Goal: Task Accomplishment & Management: Use online tool/utility

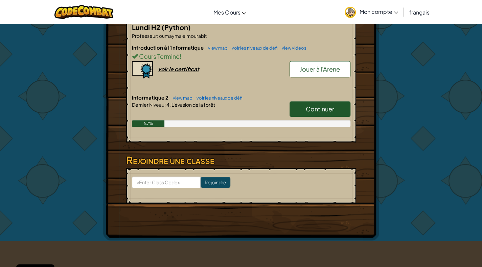
scroll to position [140, 0]
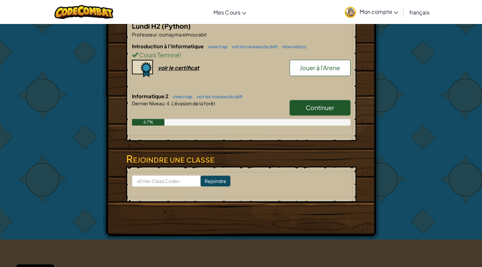
click at [323, 105] on span "Continuer" at bounding box center [320, 108] width 28 height 8
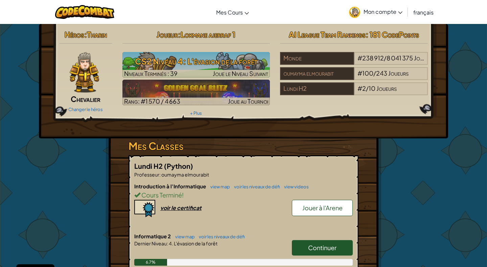
select select "fr"
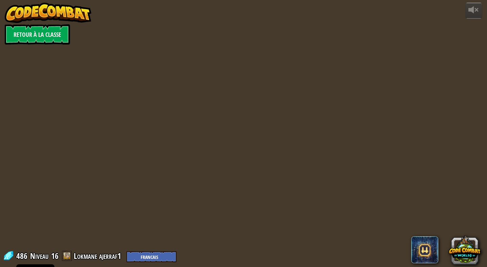
select select "fr"
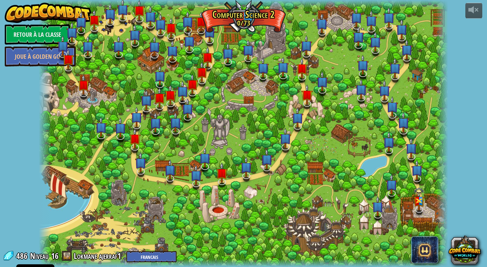
select select "fr"
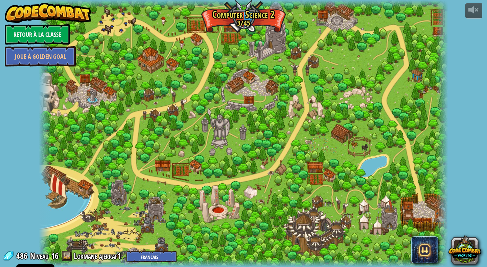
select select "fr"
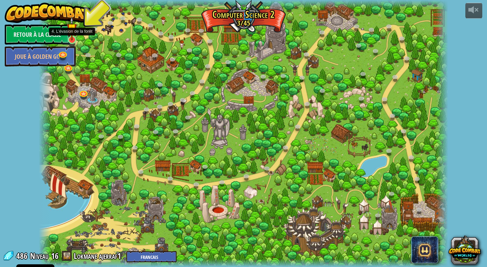
click at [71, 37] on img at bounding box center [72, 29] width 10 height 24
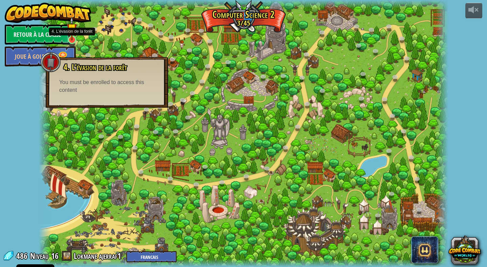
click at [74, 38] on img at bounding box center [72, 29] width 10 height 24
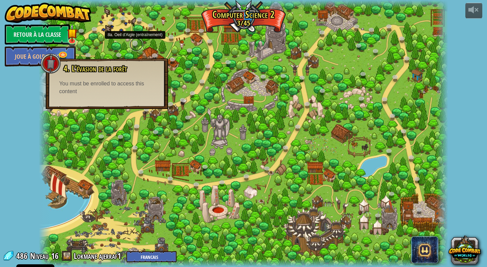
click at [137, 44] on link at bounding box center [136, 45] width 14 height 14
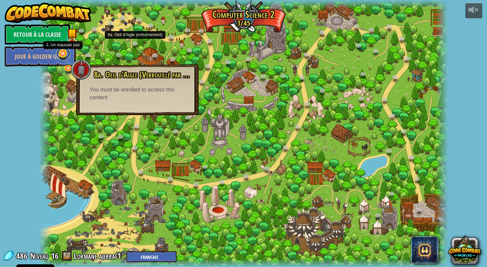
click at [64, 54] on link at bounding box center [63, 54] width 14 height 14
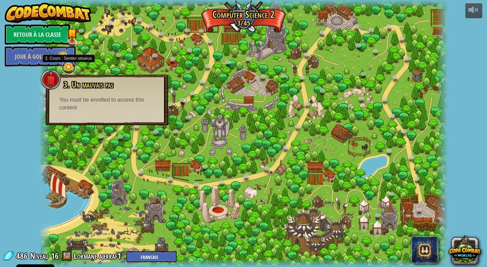
click at [66, 66] on link at bounding box center [69, 68] width 14 height 14
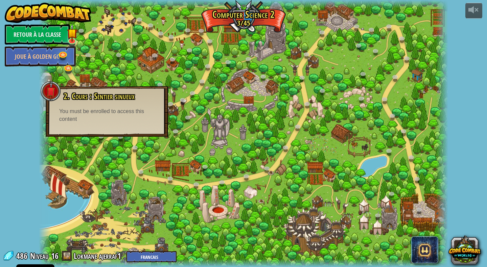
click at [193, 83] on div at bounding box center [243, 133] width 409 height 267
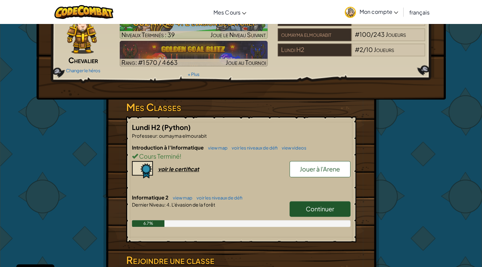
scroll to position [25, 0]
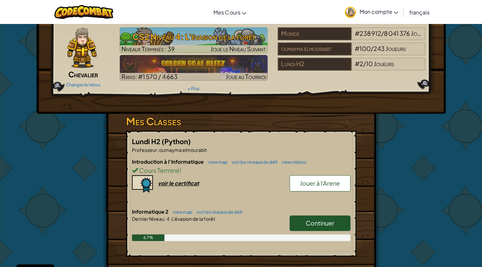
click at [324, 185] on span "Jouer à l'Arene" at bounding box center [320, 184] width 40 height 8
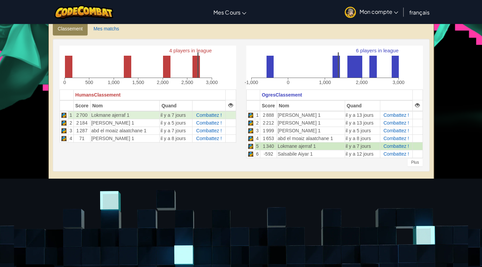
scroll to position [164, 0]
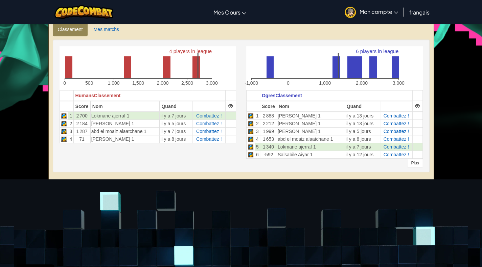
click at [414, 161] on div "Plus" at bounding box center [414, 163] width 15 height 8
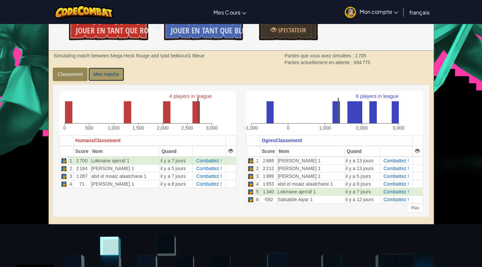
click at [103, 73] on link "Mes matchs" at bounding box center [106, 75] width 36 height 14
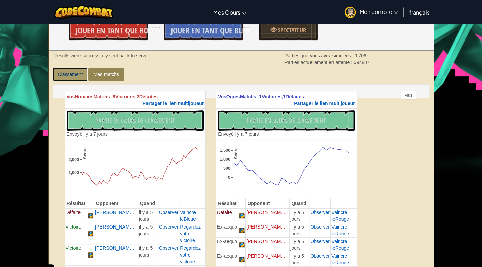
click at [66, 75] on link "Classement" at bounding box center [70, 75] width 35 height 14
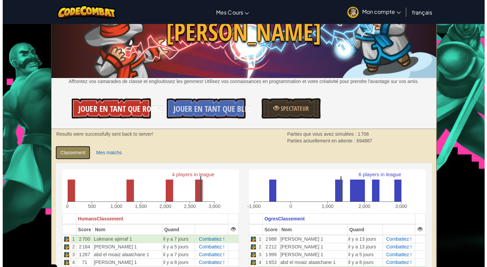
scroll to position [39, 0]
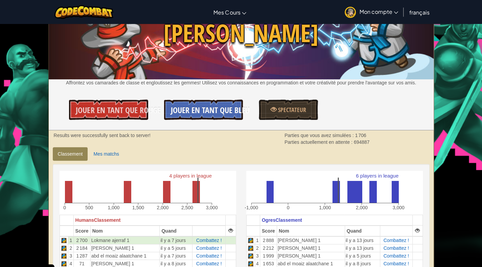
click at [181, 114] on span "Jouer en tant que Bleu" at bounding box center [210, 110] width 79 height 11
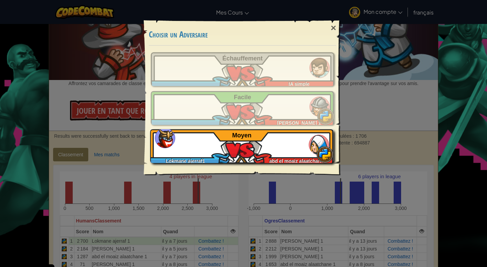
click at [236, 148] on div "Lokmane ajerraf1 abd el moaiz alaatchane 1 Moyen" at bounding box center [241, 146] width 183 height 34
